Goal: Transaction & Acquisition: Book appointment/travel/reservation

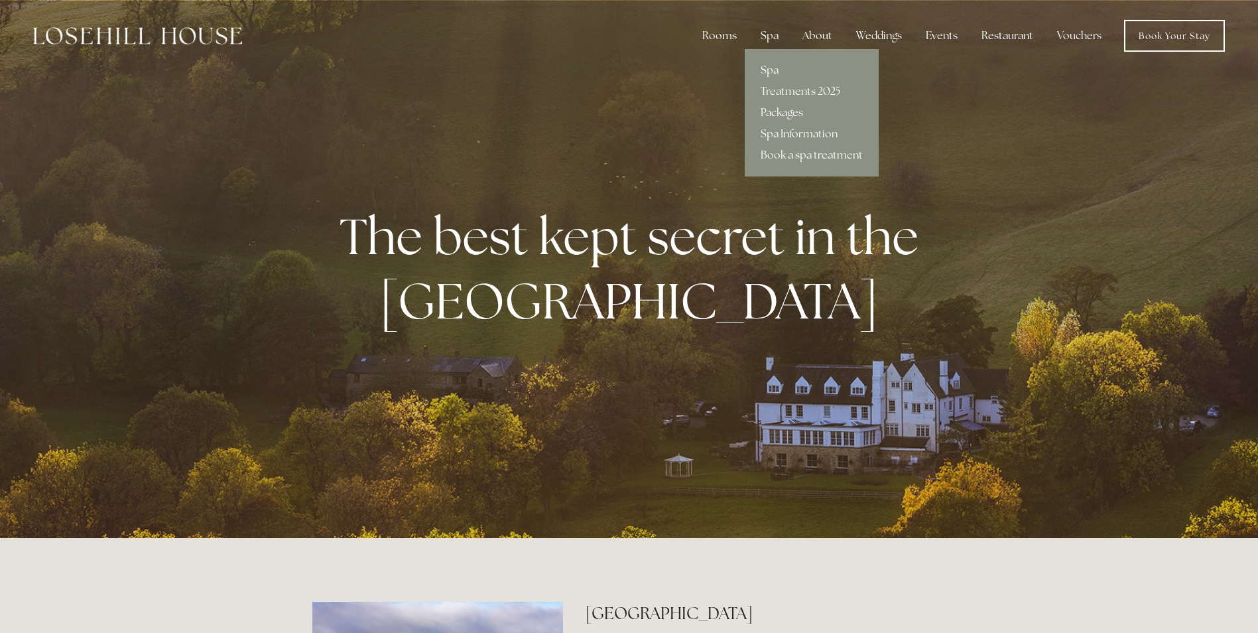
click at [775, 111] on link "Packages" at bounding box center [812, 112] width 134 height 21
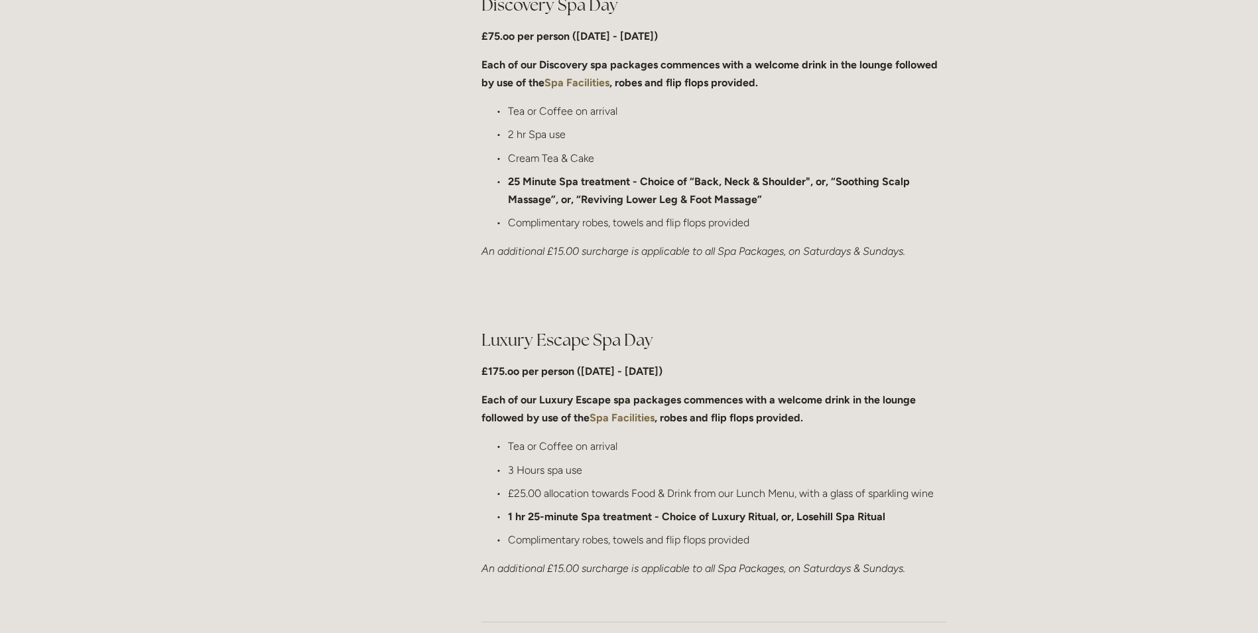
scroll to position [1061, 0]
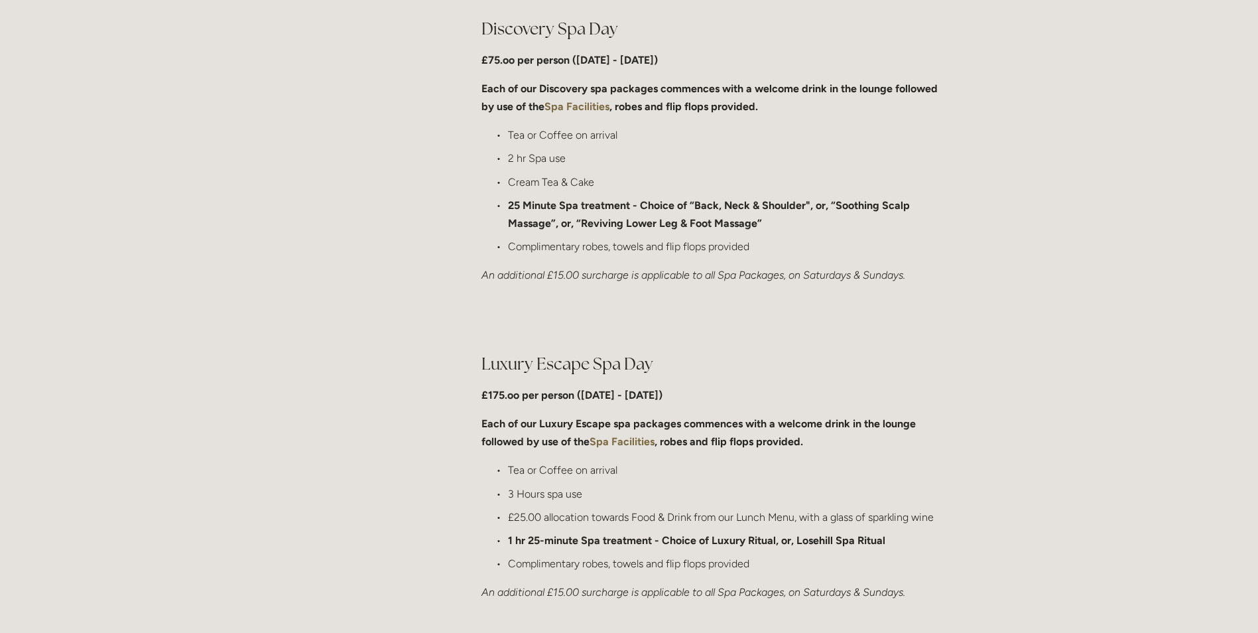
click at [613, 441] on strong "Spa Facilities" at bounding box center [622, 441] width 65 height 13
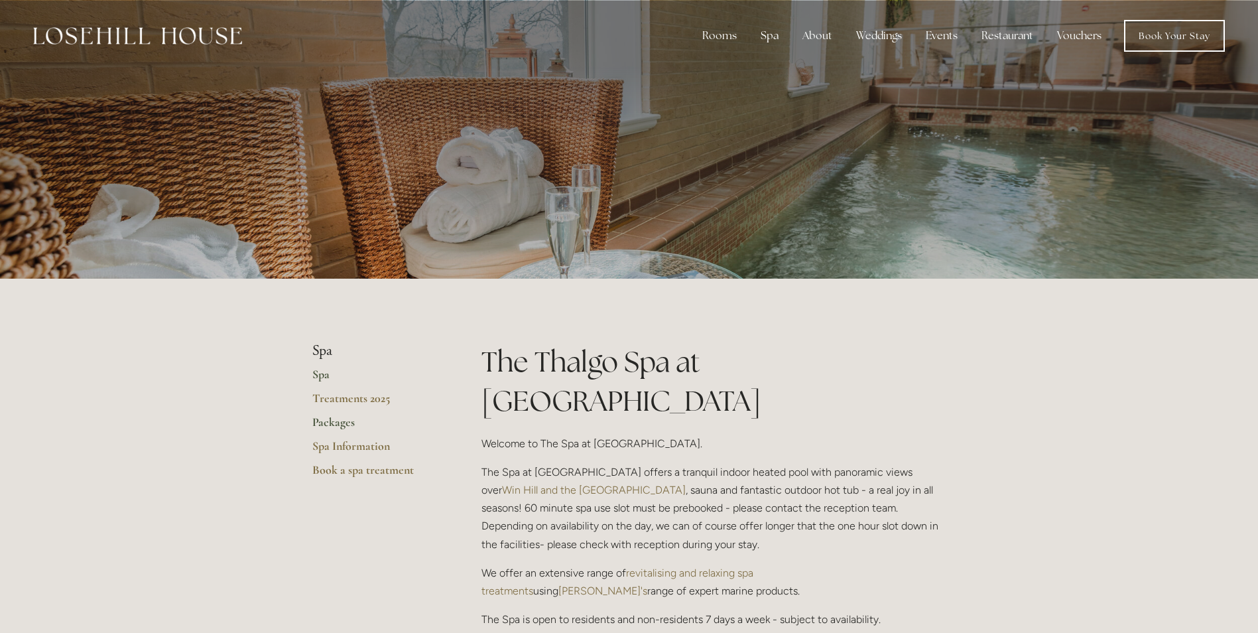
click at [338, 426] on link "Packages" at bounding box center [375, 427] width 127 height 24
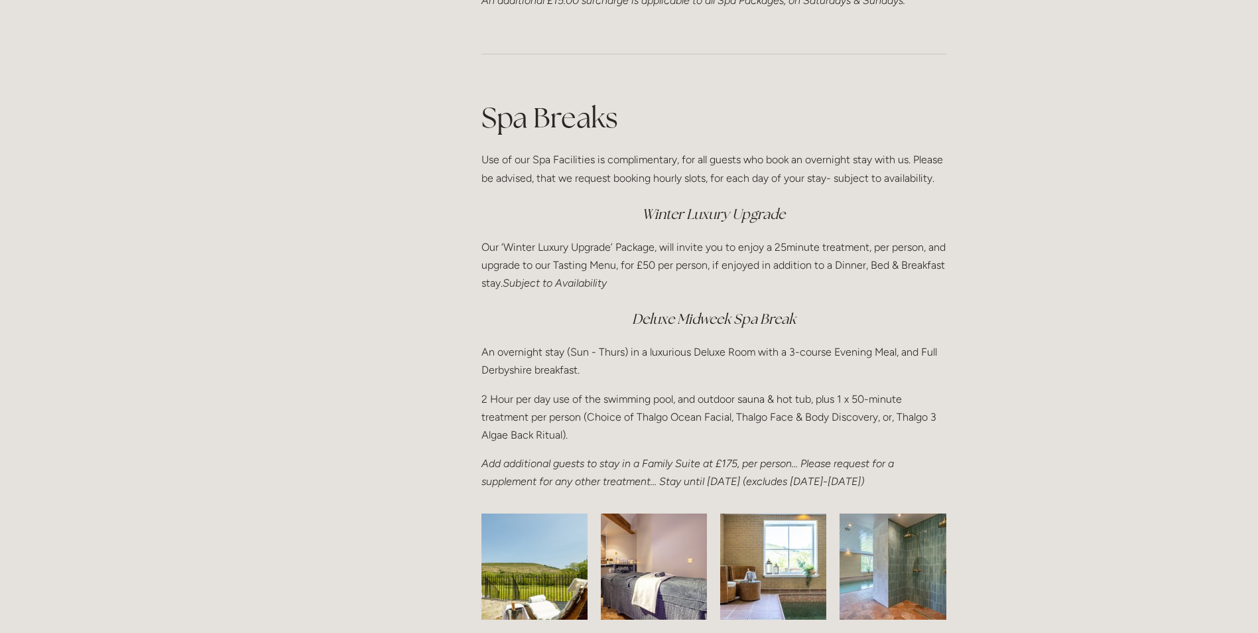
scroll to position [1459, 0]
